Goal: Information Seeking & Learning: Learn about a topic

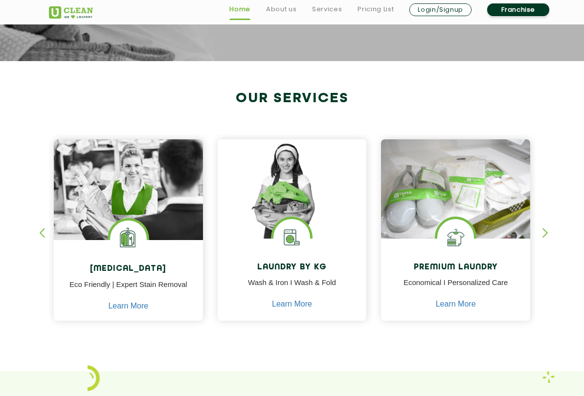
scroll to position [318, 0]
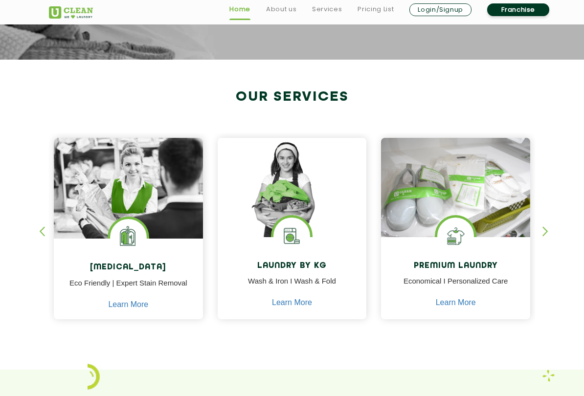
click at [297, 305] on link "Learn More" at bounding box center [292, 302] width 40 height 9
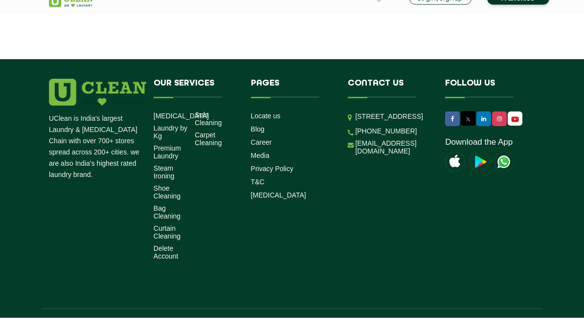
scroll to position [1791, 0]
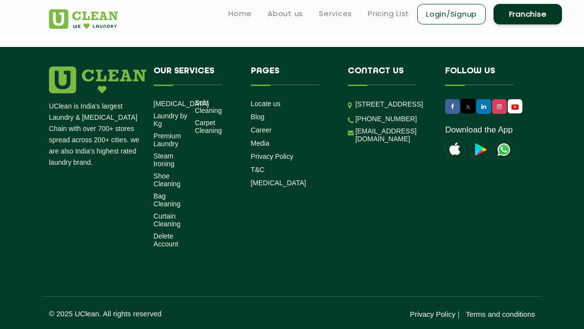
click at [456, 140] on img at bounding box center [455, 150] width 20 height 20
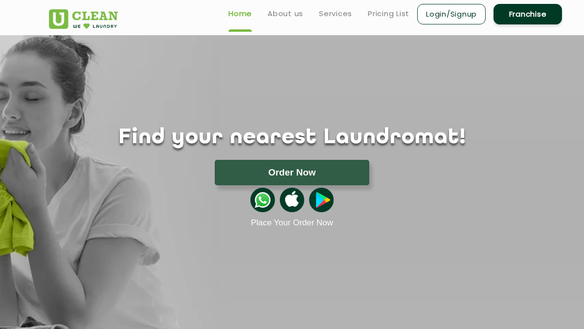
click at [294, 203] on img at bounding box center [292, 200] width 24 height 24
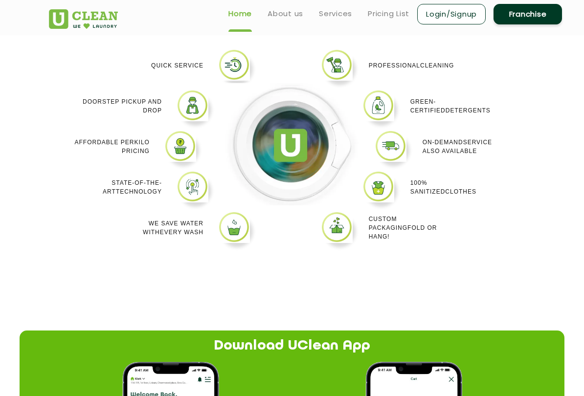
scroll to position [829, 0]
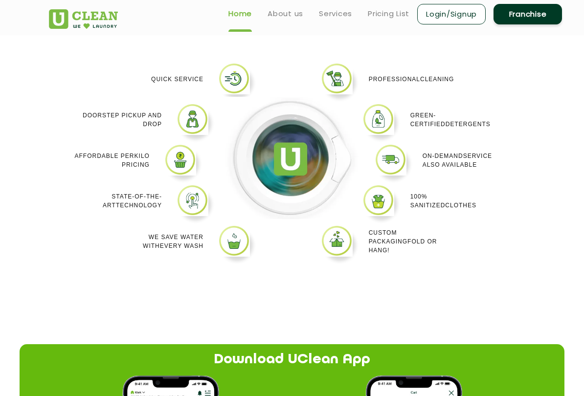
click at [391, 9] on link "Pricing List" at bounding box center [389, 14] width 42 height 12
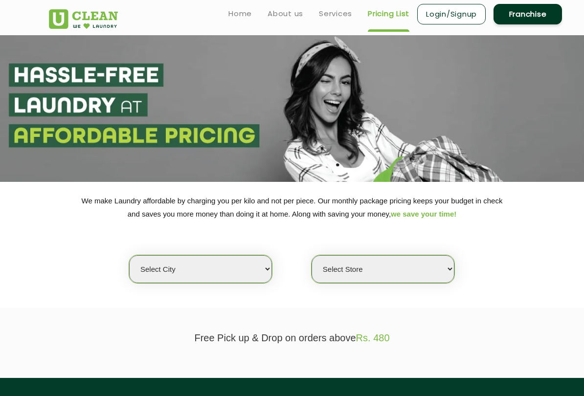
click at [248, 267] on select "Select city [GEOGRAPHIC_DATA] [GEOGRAPHIC_DATA] [GEOGRAPHIC_DATA] [GEOGRAPHIC_D…" at bounding box center [200, 269] width 143 height 28
select select "1"
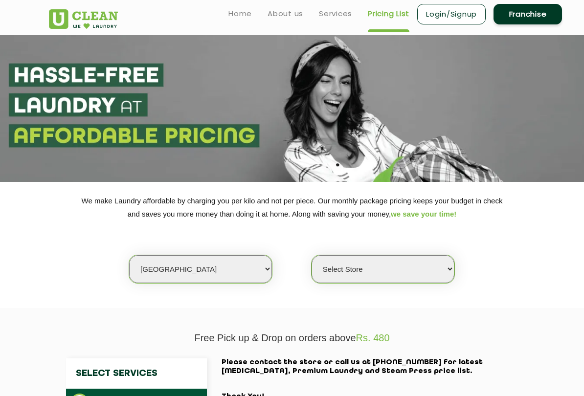
click at [396, 263] on select "Select Store [GEOGRAPHIC_DATA] [GEOGRAPHIC_DATA] 2 [GEOGRAPHIC_DATA] [PERSON_NA…" at bounding box center [382, 269] width 143 height 28
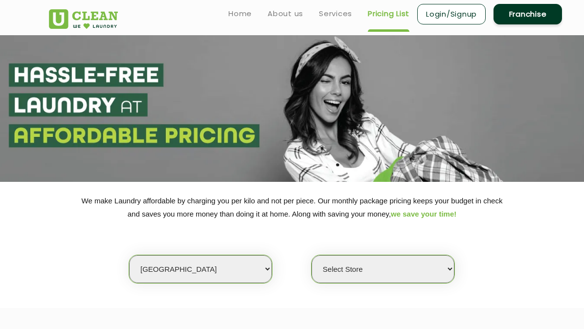
select select "2"
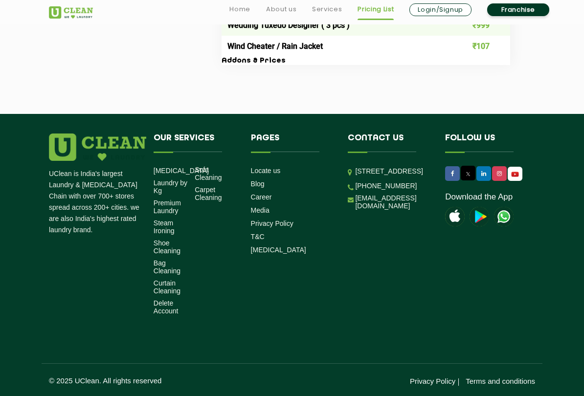
scroll to position [1858, 0]
